Goal: Information Seeking & Learning: Learn about a topic

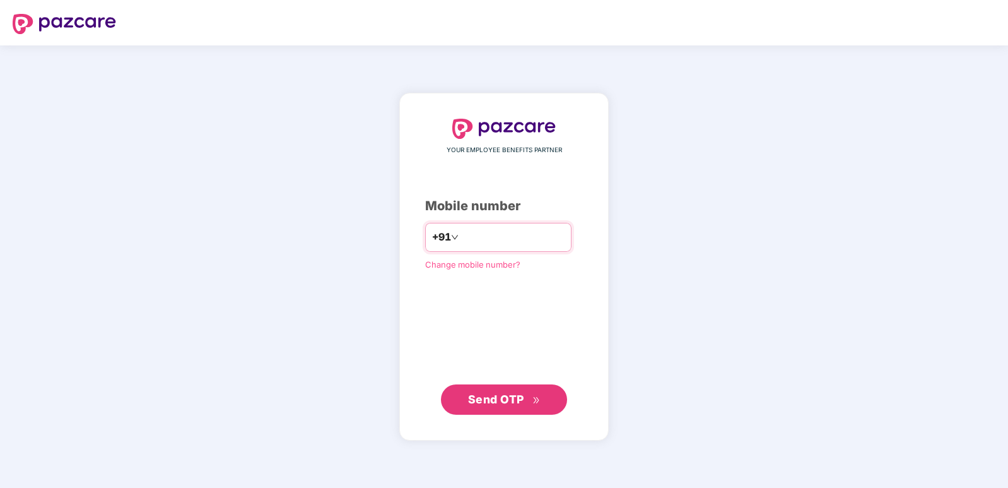
type input "**********"
click at [505, 399] on span "Send OTP" at bounding box center [496, 398] width 56 height 13
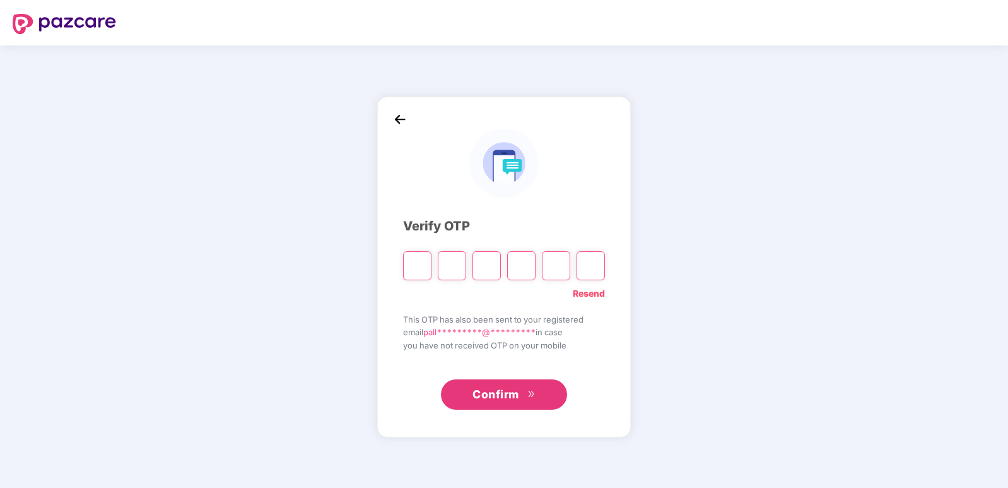
type input "*"
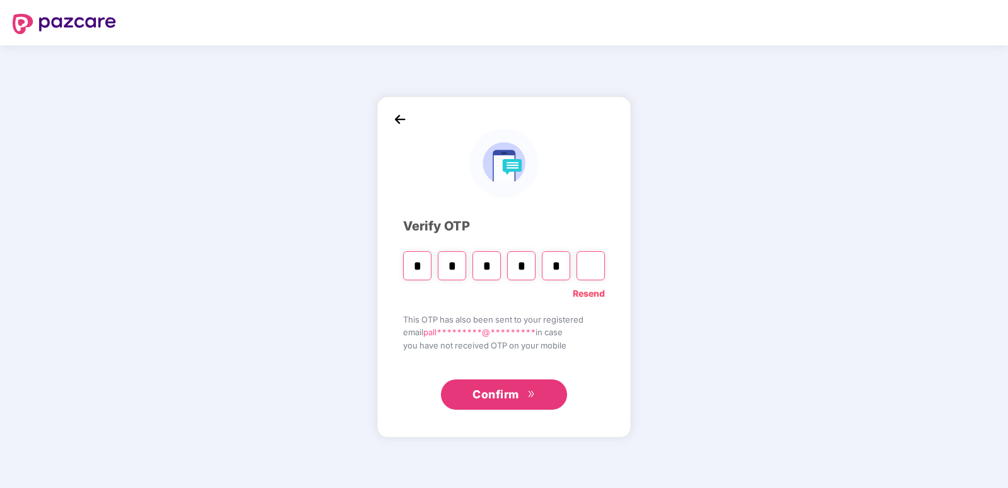
type input "*"
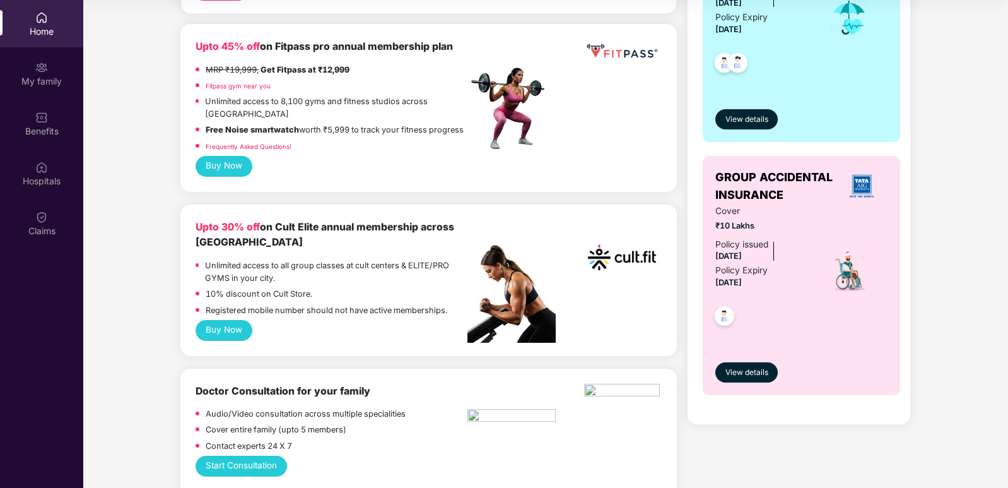
scroll to position [315, 0]
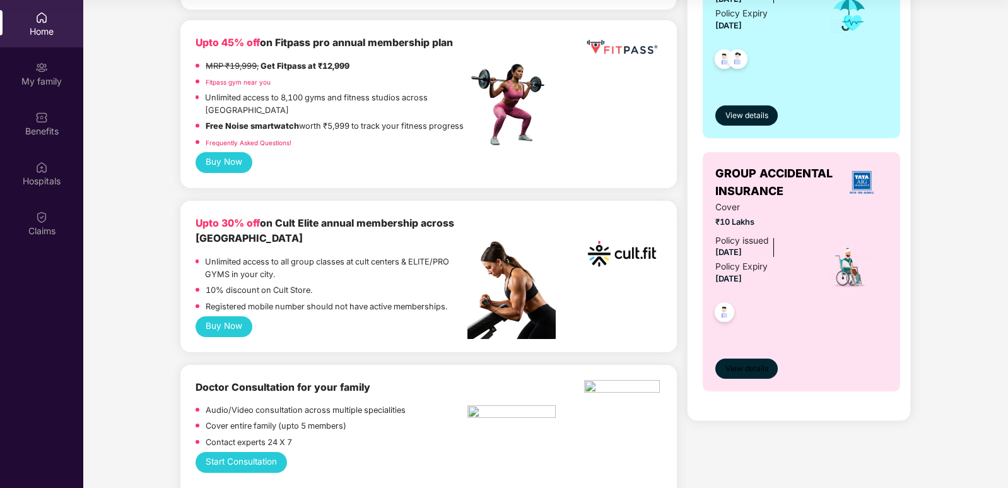
click at [751, 363] on span "View details" at bounding box center [747, 369] width 43 height 12
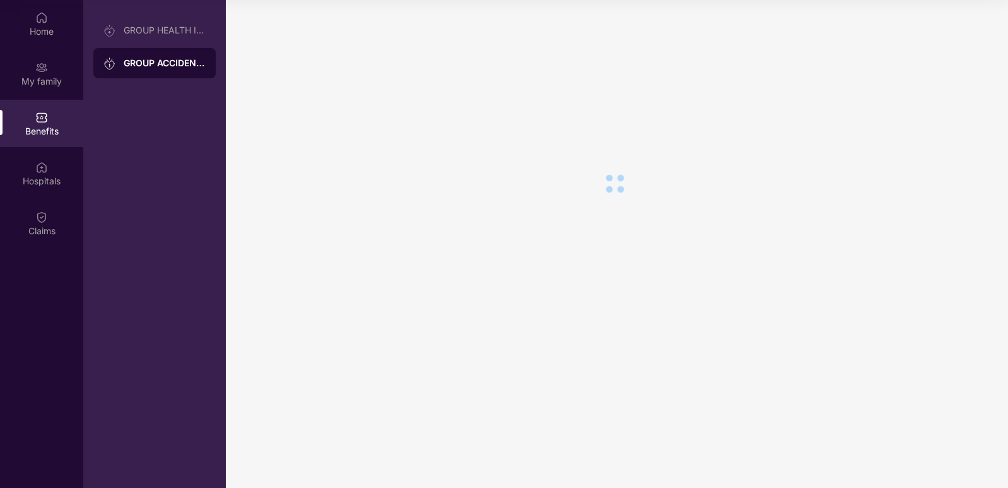
scroll to position [0, 0]
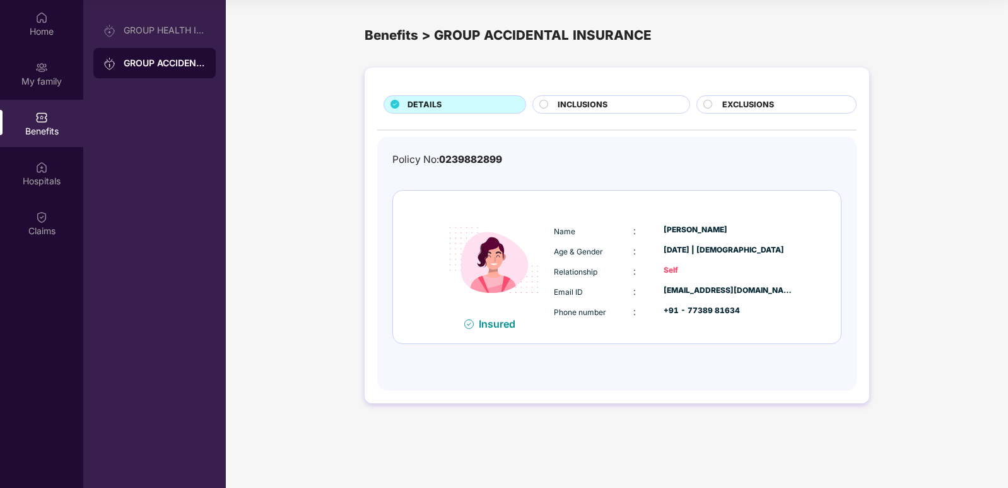
click at [739, 105] on span "EXCLUSIONS" at bounding box center [748, 104] width 52 height 13
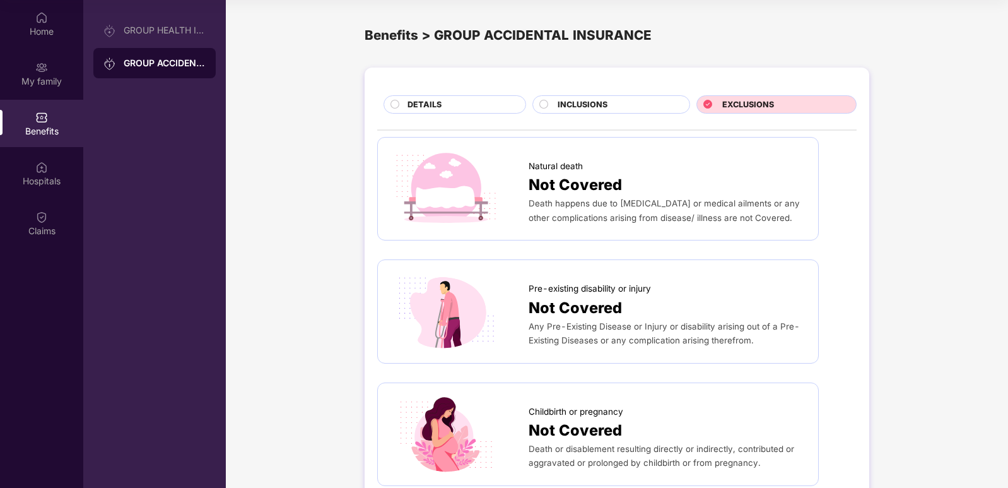
click at [615, 100] on div "INCLUSIONS" at bounding box center [617, 105] width 133 height 15
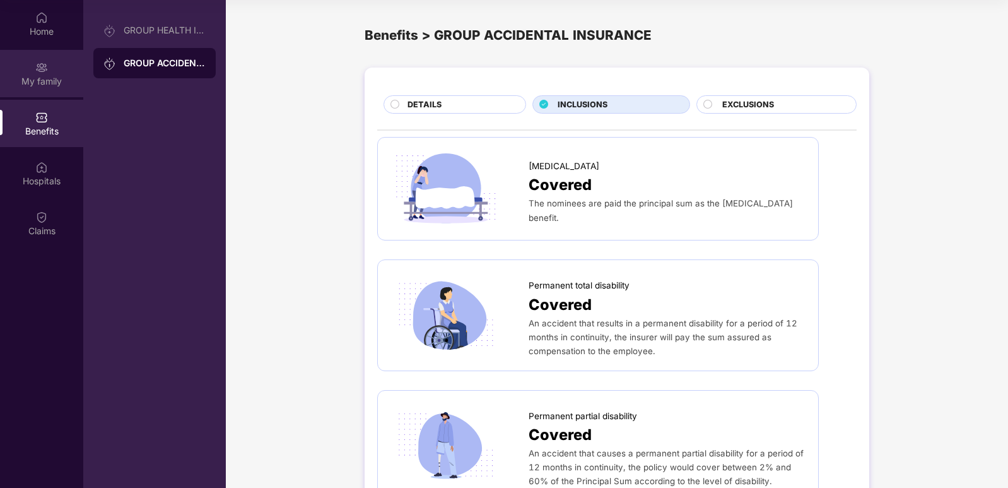
click at [53, 79] on div "My family" at bounding box center [41, 81] width 83 height 13
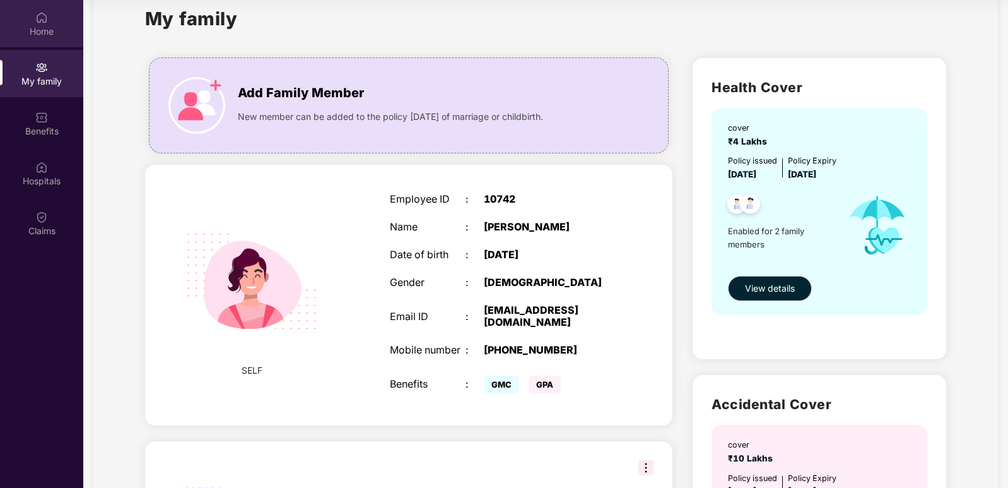
scroll to position [26, 0]
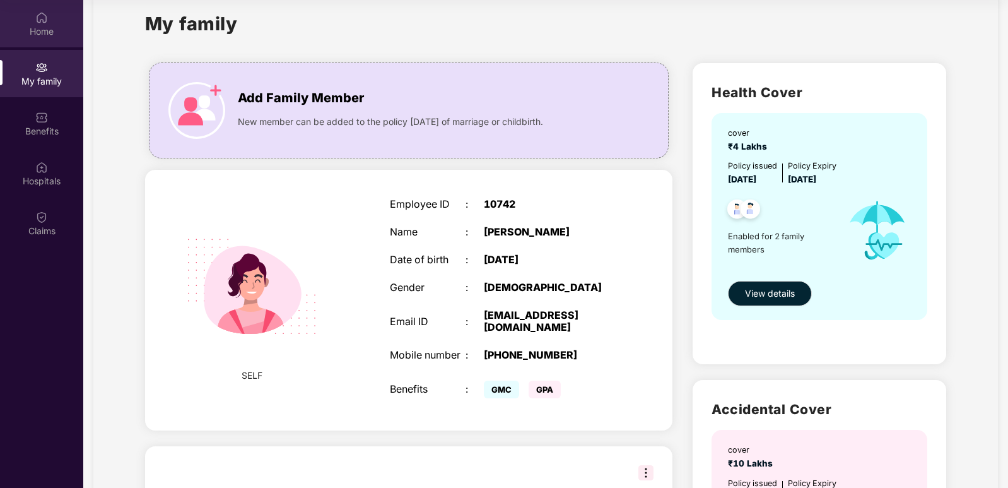
click at [59, 30] on div "Home" at bounding box center [41, 31] width 83 height 13
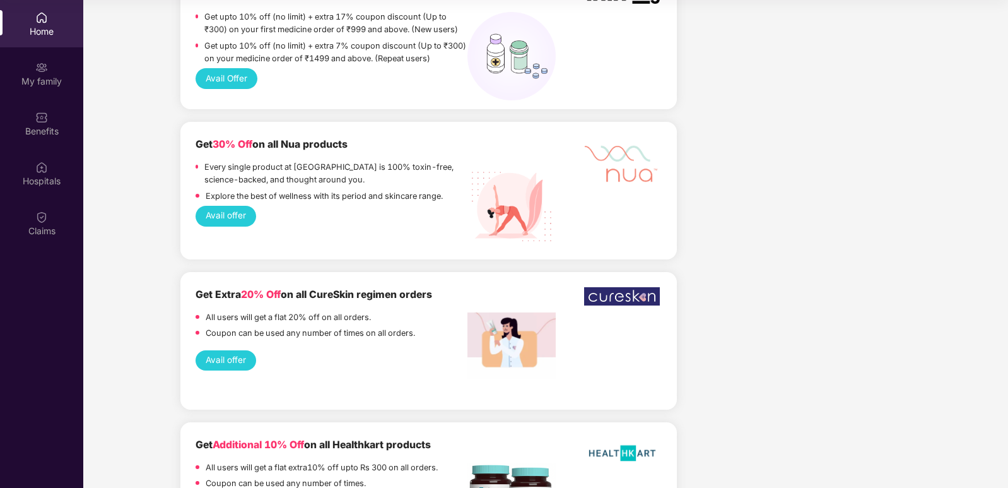
scroll to position [1136, 0]
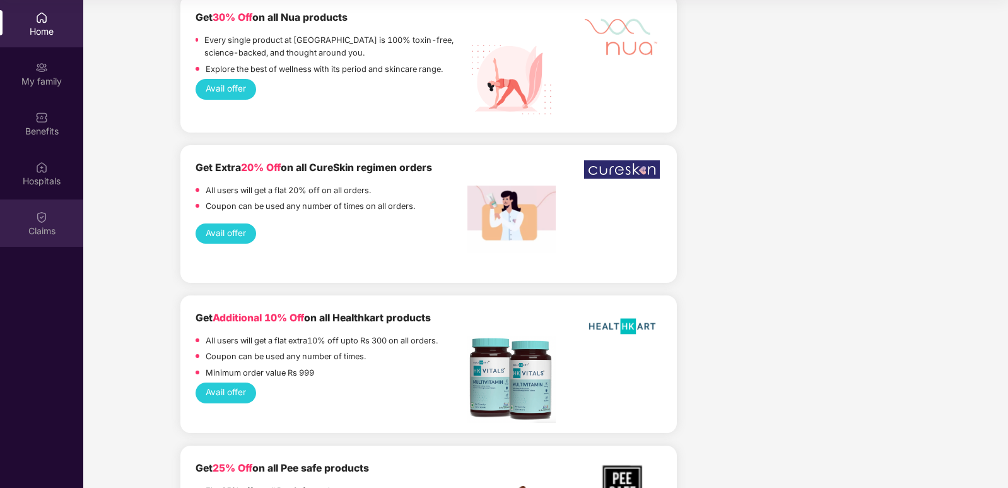
click at [55, 223] on div "Claims" at bounding box center [41, 222] width 83 height 47
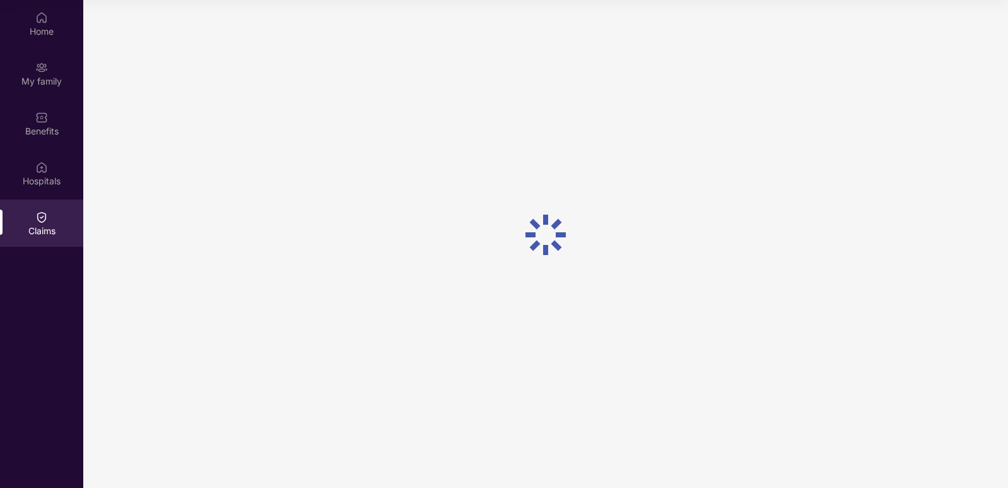
scroll to position [0, 0]
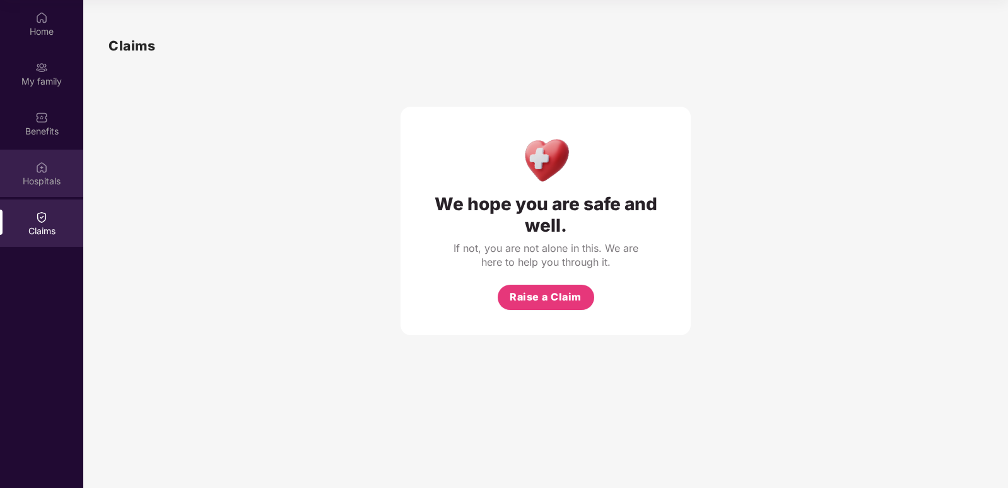
click at [50, 172] on div "Hospitals" at bounding box center [41, 173] width 83 height 47
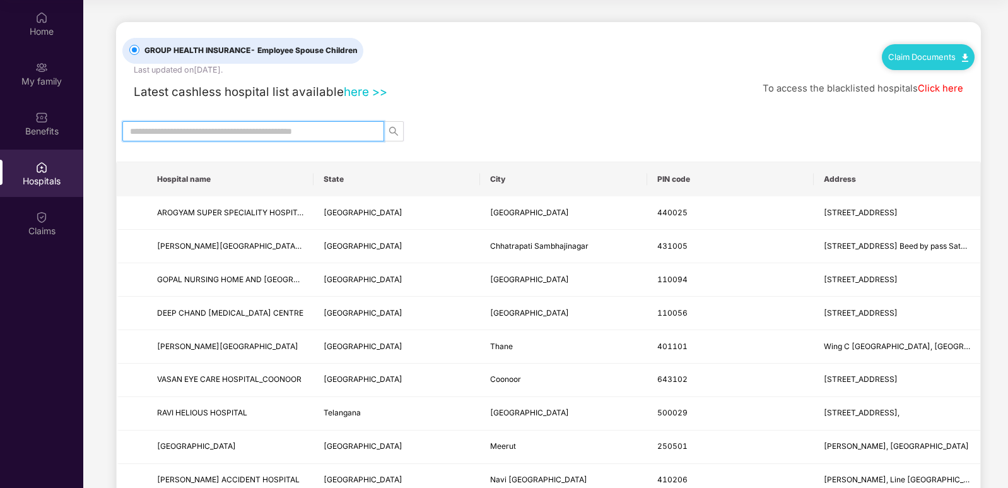
click at [174, 131] on input "text" at bounding box center [248, 131] width 237 height 14
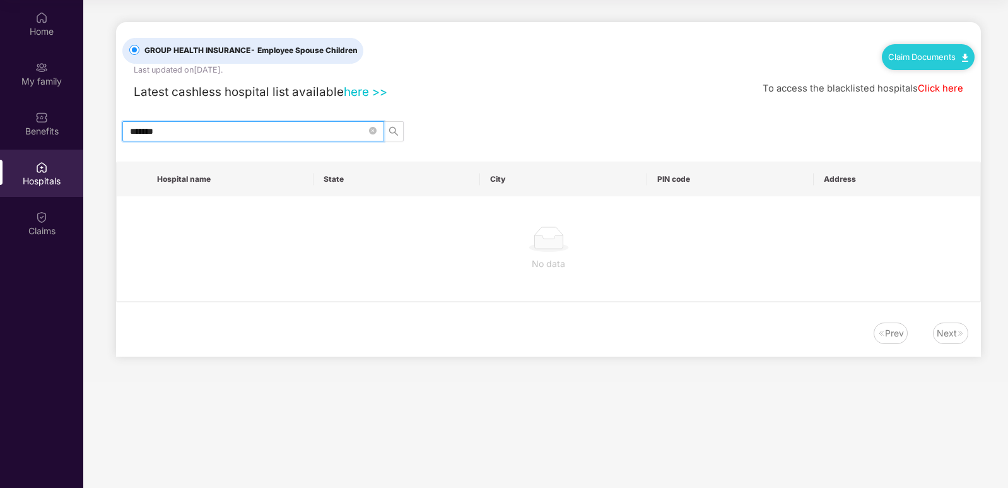
click at [148, 132] on input "*******" at bounding box center [248, 131] width 237 height 14
click at [392, 130] on icon "search" at bounding box center [394, 131] width 10 height 10
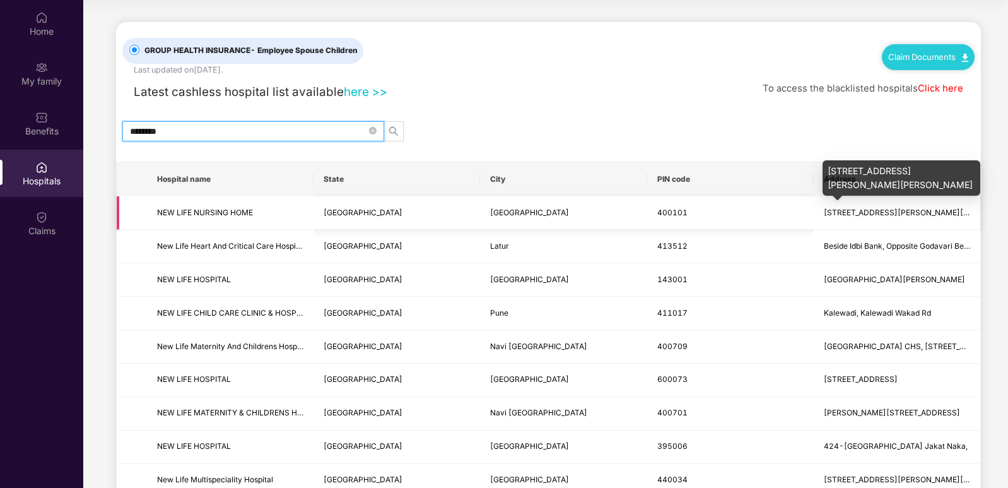
type input "********"
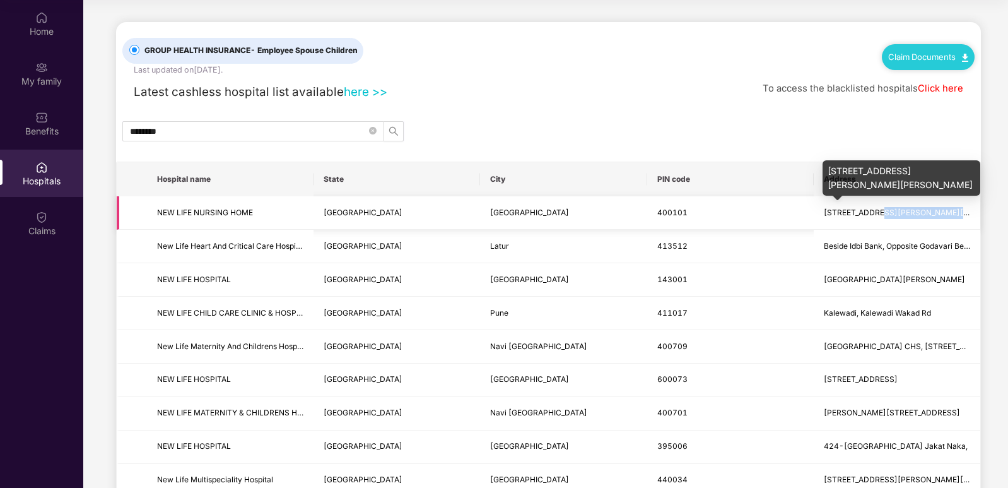
drag, startPoint x: 873, startPoint y: 217, endPoint x: 947, endPoint y: 210, distance: 74.2
click at [947, 210] on span "[STREET_ADDRESS][PERSON_NAME][PERSON_NAME]" at bounding box center [923, 212] width 199 height 9
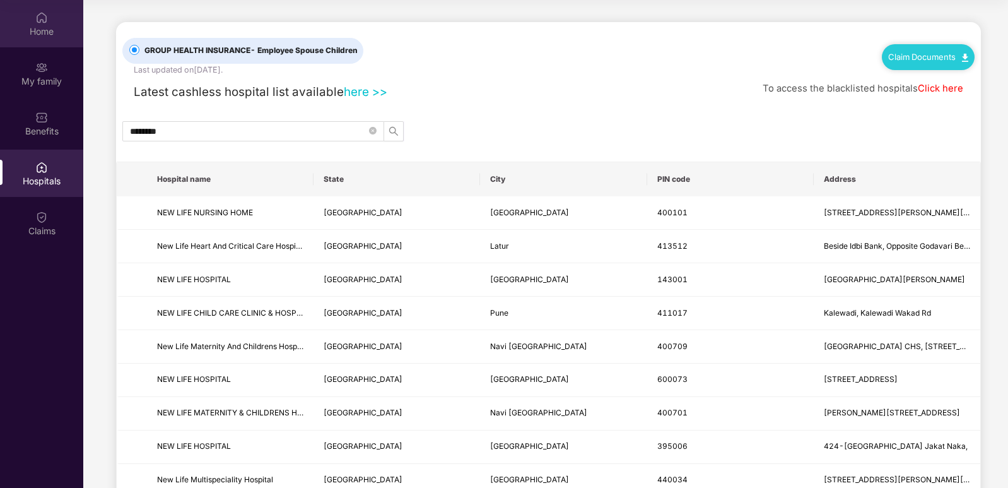
click at [43, 33] on div "Home" at bounding box center [41, 31] width 83 height 13
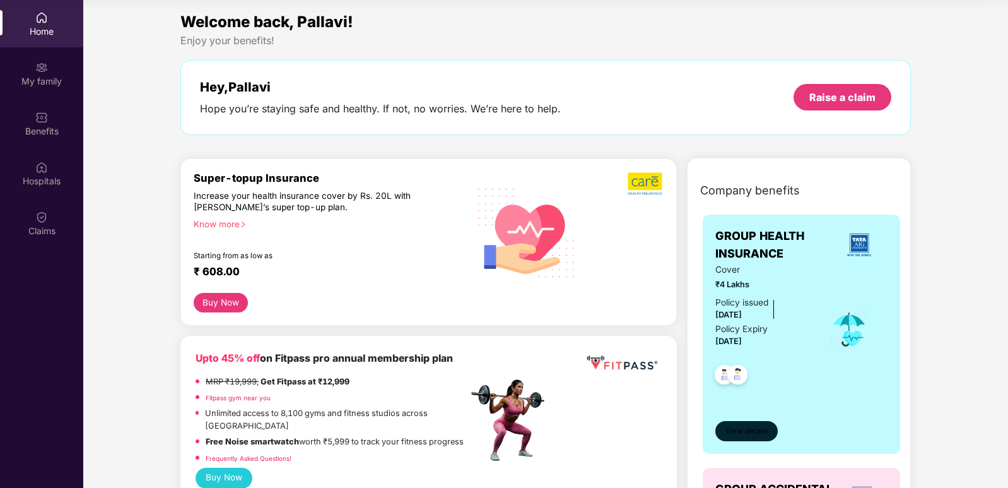
click at [741, 437] on button "View details" at bounding box center [747, 431] width 62 height 20
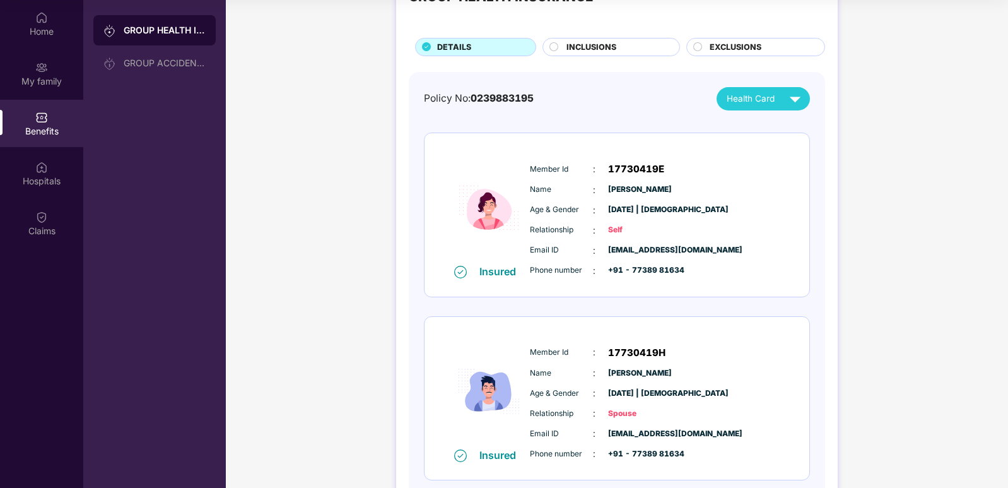
scroll to position [124, 0]
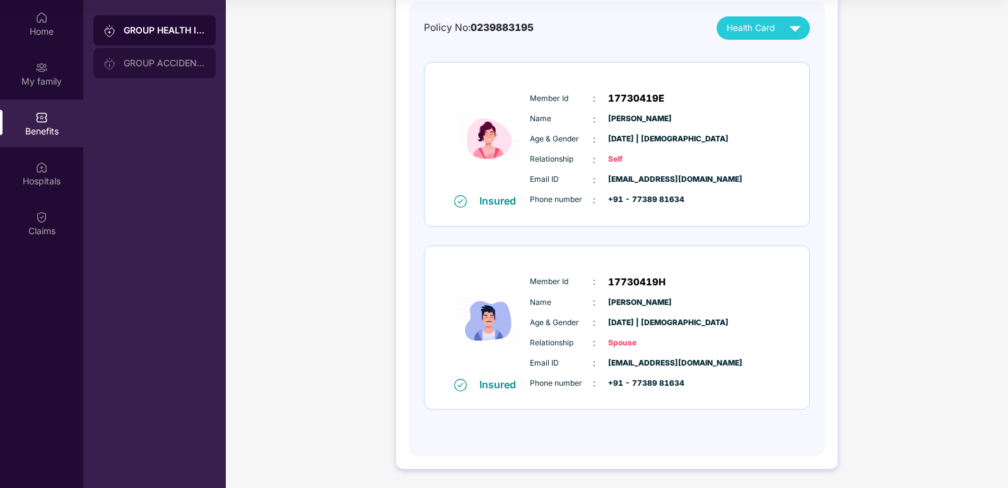
click at [123, 64] on div at bounding box center [113, 63] width 20 height 14
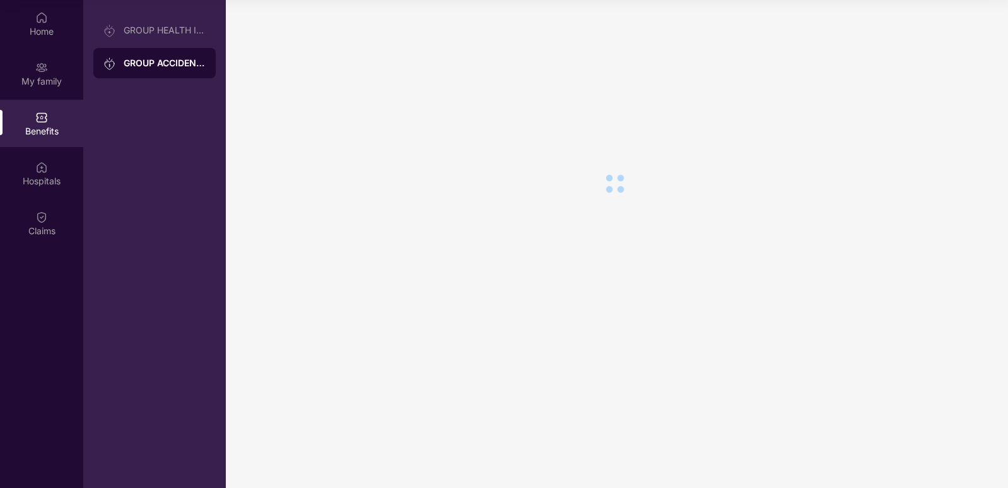
scroll to position [0, 0]
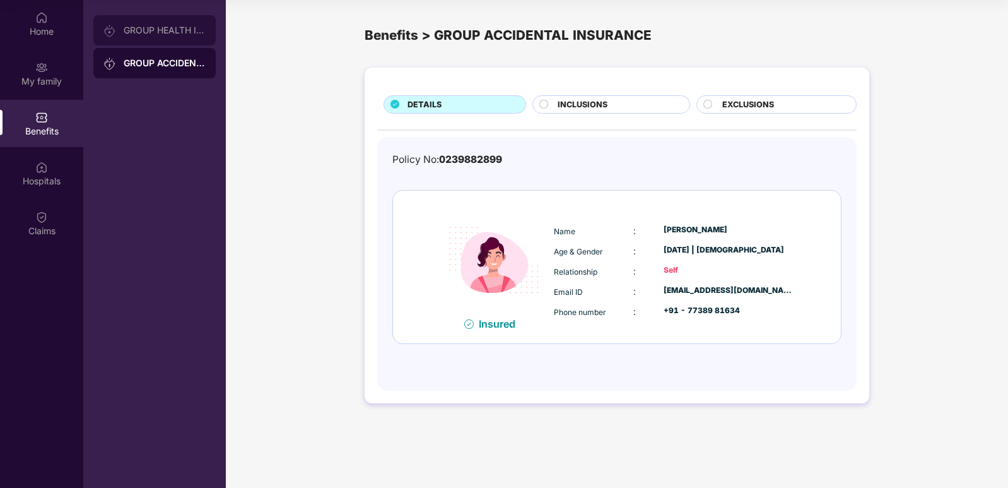
click at [133, 30] on div "GROUP HEALTH INSURANCE" at bounding box center [165, 30] width 82 height 10
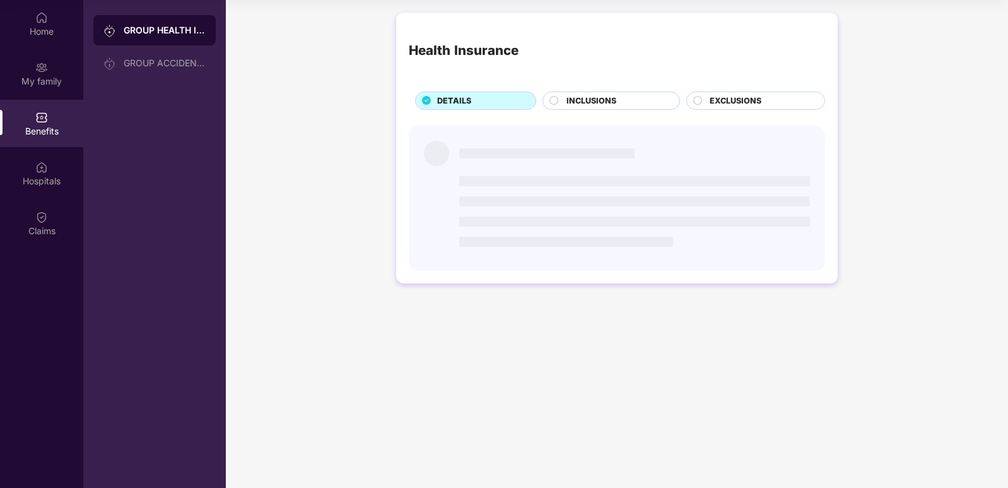
click at [54, 35] on div "Home" at bounding box center [41, 31] width 83 height 13
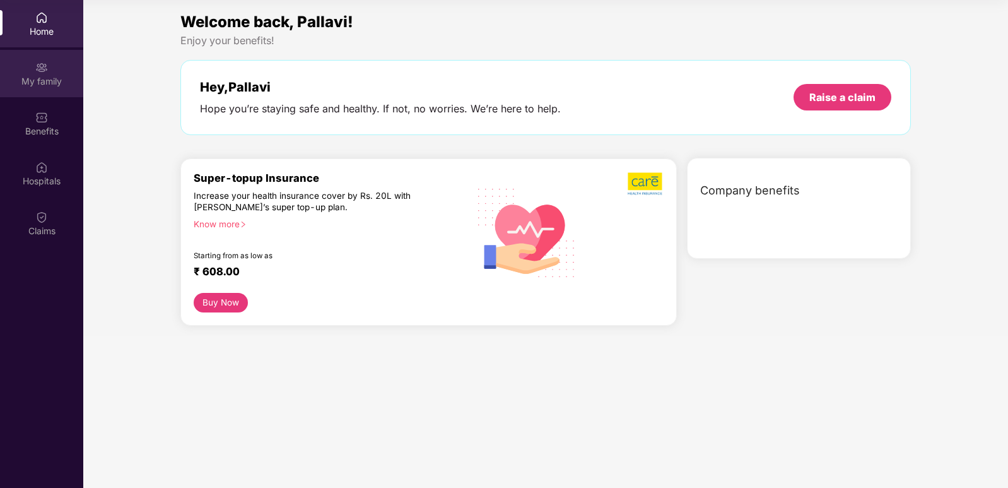
click at [37, 69] on img at bounding box center [41, 67] width 13 height 13
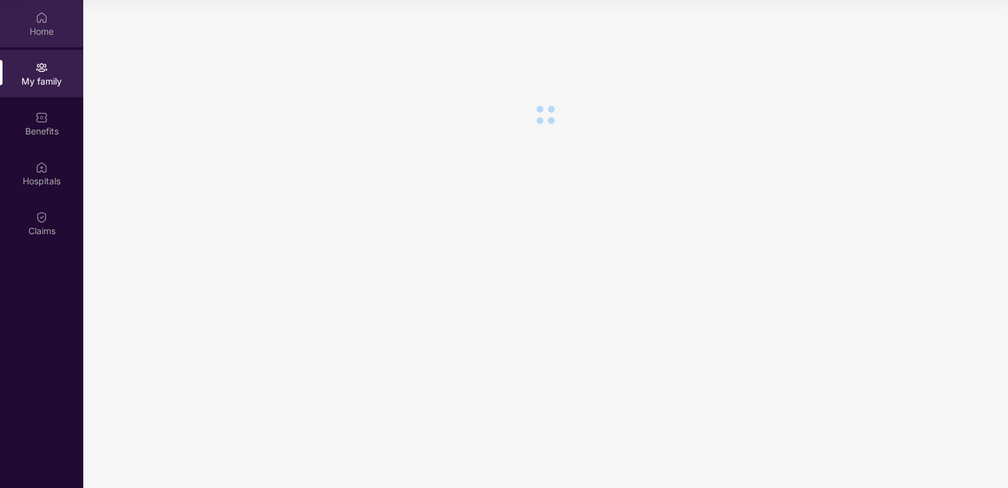
click at [40, 25] on div "Home" at bounding box center [41, 31] width 83 height 13
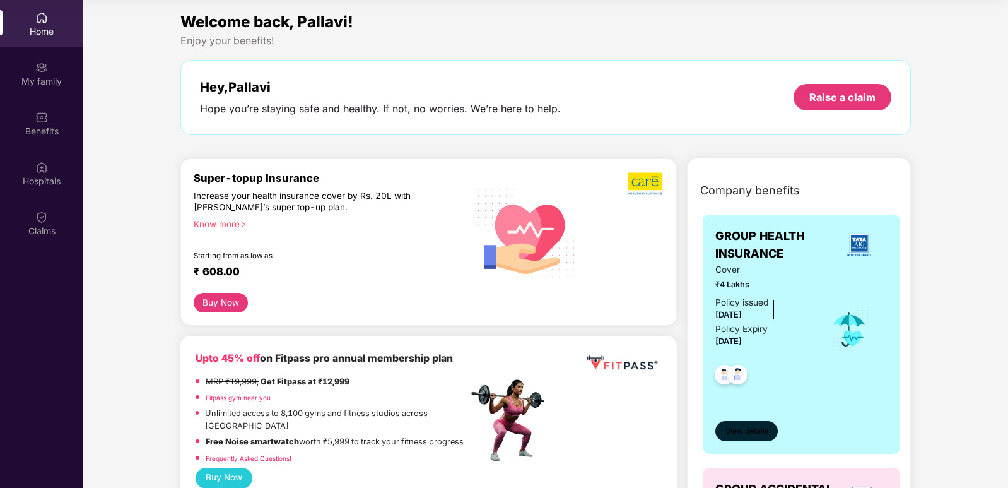
click at [760, 428] on span "View details" at bounding box center [747, 431] width 43 height 12
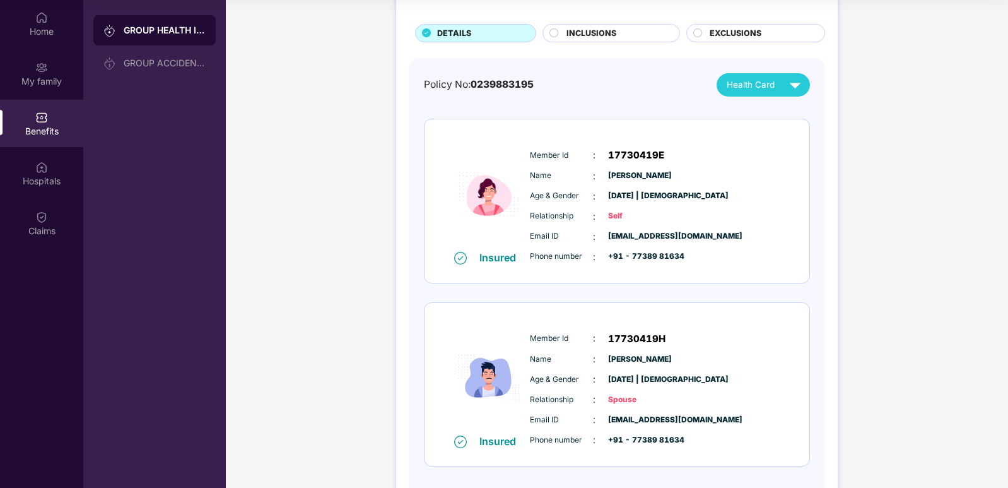
scroll to position [124, 0]
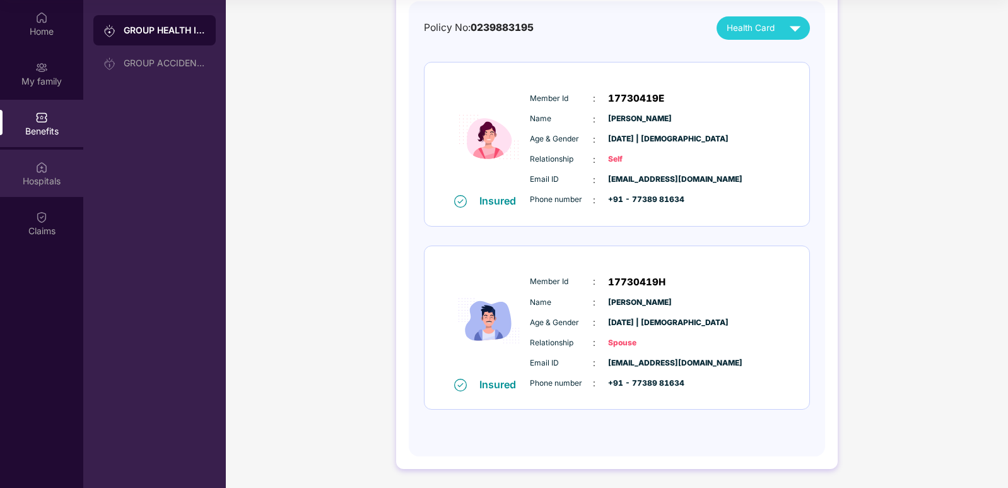
click at [42, 165] on img at bounding box center [41, 167] width 13 height 13
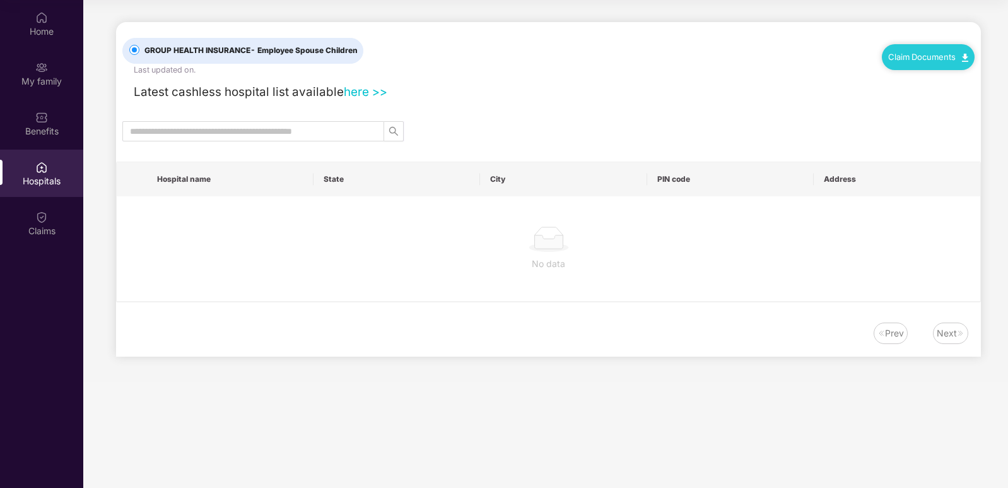
scroll to position [0, 0]
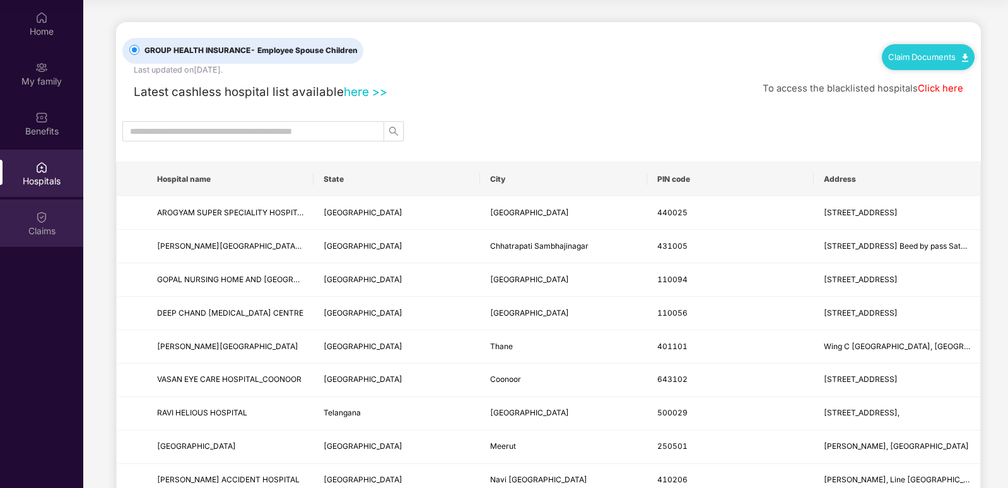
click at [30, 222] on div "Claims" at bounding box center [41, 222] width 83 height 47
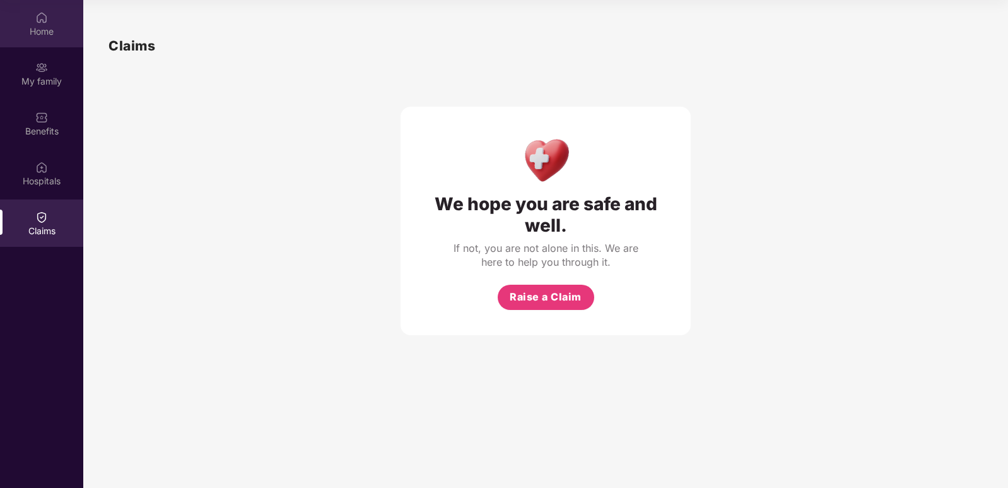
click at [33, 5] on div "Home" at bounding box center [41, 23] width 83 height 47
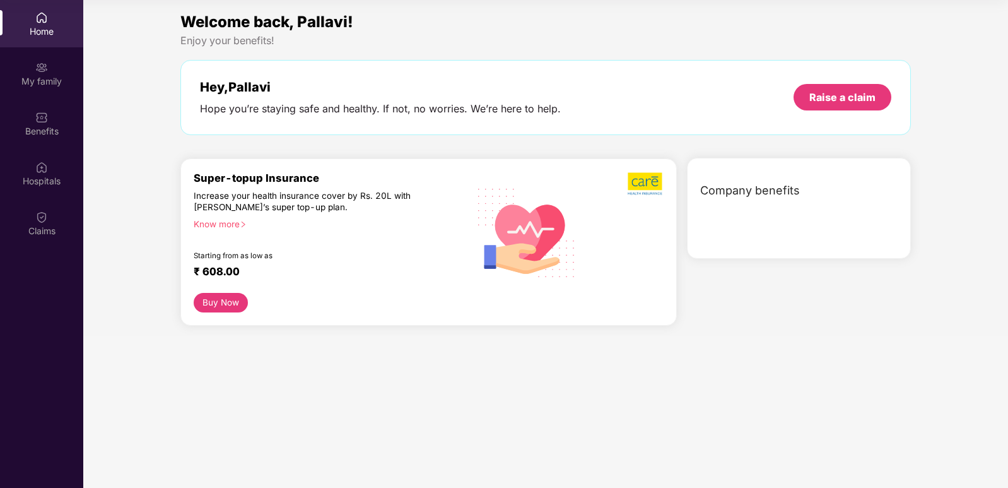
click at [54, 97] on div "Home My family Benefits Hospitals Claims" at bounding box center [41, 124] width 83 height 249
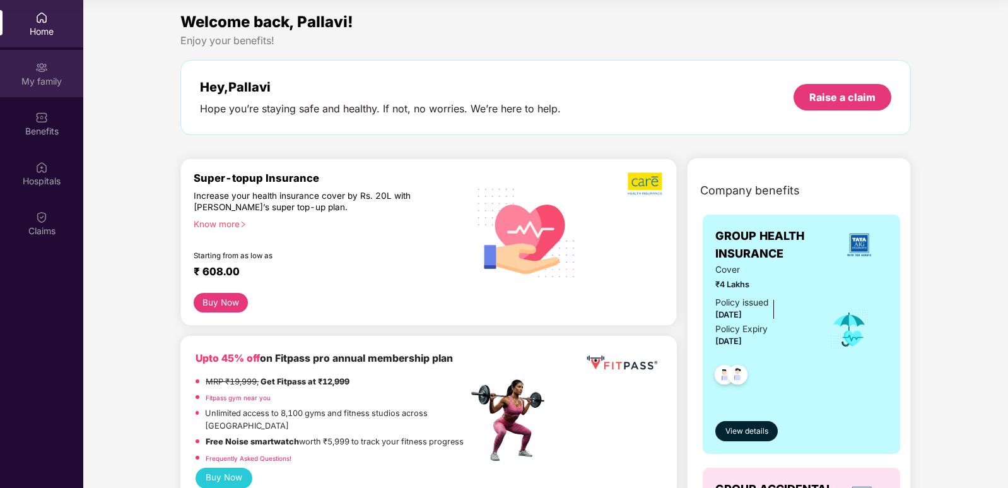
click at [54, 85] on div "My family" at bounding box center [41, 81] width 83 height 13
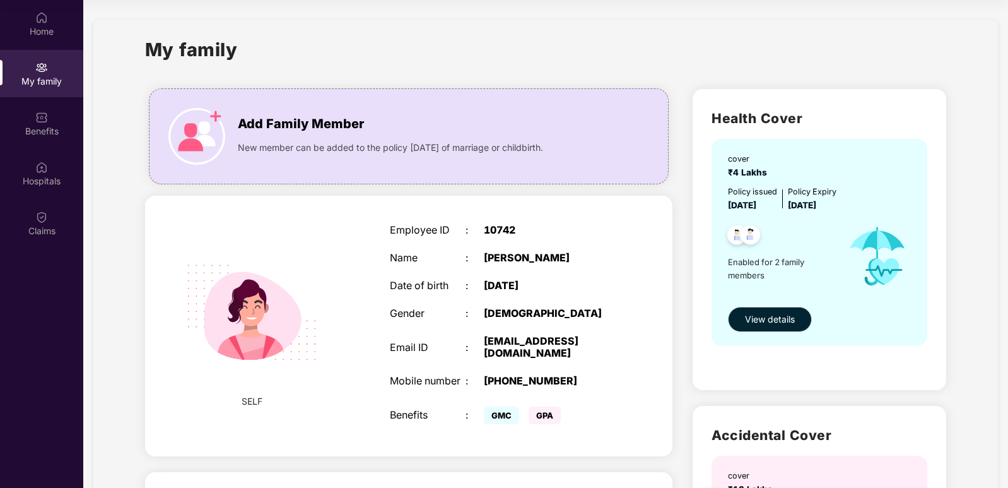
click at [777, 187] on div at bounding box center [782, 199] width 11 height 27
click at [746, 325] on span "View details" at bounding box center [770, 319] width 50 height 14
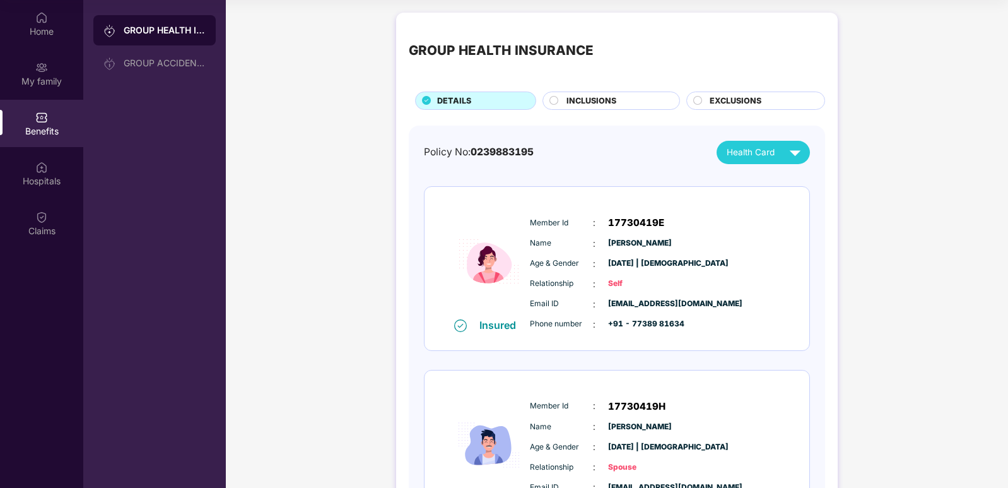
click at [603, 104] on span "INCLUSIONS" at bounding box center [592, 101] width 50 height 13
